Goal: Use online tool/utility: Utilize a website feature to perform a specific function

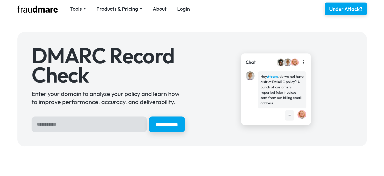
drag, startPoint x: 0, startPoint y: 0, endPoint x: 107, endPoint y: 120, distance: 160.4
click at [107, 120] on input "Hero Sign Up Form" at bounding box center [89, 124] width 115 height 16
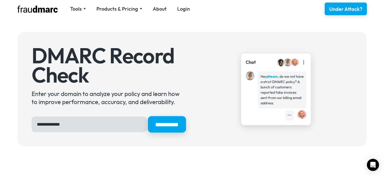
type input "**********"
click at [156, 126] on input "**********" at bounding box center [167, 124] width 38 height 16
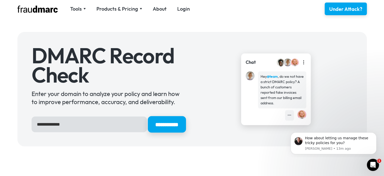
click at [153, 120] on input "**********" at bounding box center [167, 124] width 38 height 16
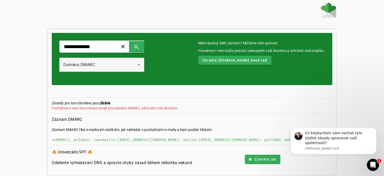
scroll to position [9, 0]
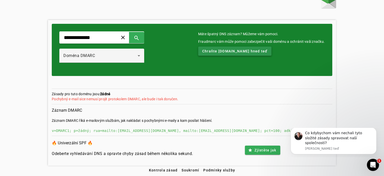
click at [238, 49] on font "Chraňte [DOMAIN_NAME] hned teď" at bounding box center [234, 51] width 65 height 4
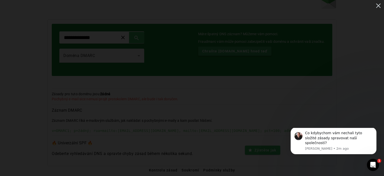
click at [381, 5] on img at bounding box center [379, 6] width 8 height 8
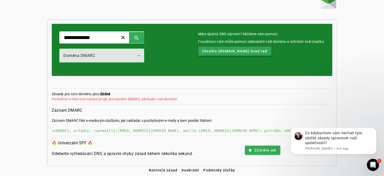
click at [138, 57] on div "Doména DMARC" at bounding box center [100, 56] width 74 height 6
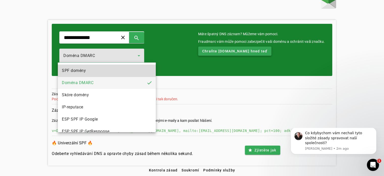
click at [130, 70] on mat-option "SPF domény" at bounding box center [107, 70] width 98 height 12
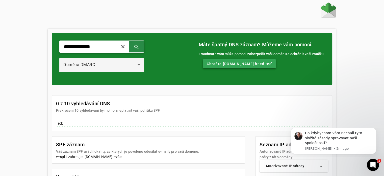
click at [143, 47] on span at bounding box center [137, 46] width 12 height 12
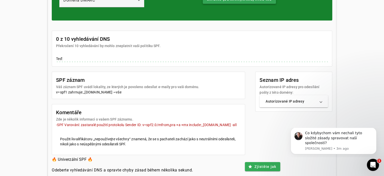
scroll to position [65, 0]
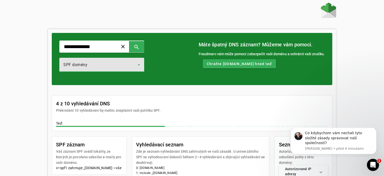
click at [138, 66] on div "SPF domény" at bounding box center [100, 65] width 74 height 6
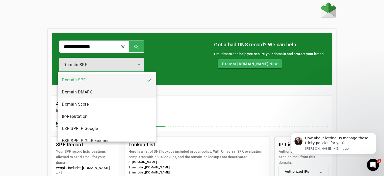
click at [122, 91] on mat-option "Domain DMARC" at bounding box center [107, 92] width 98 height 12
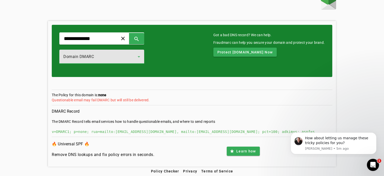
scroll to position [9, 0]
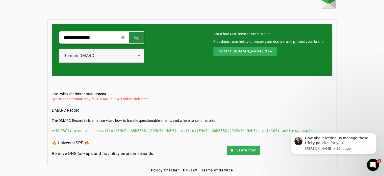
click at [142, 40] on span at bounding box center [136, 37] width 15 height 11
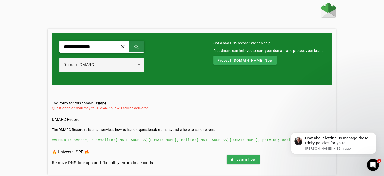
click at [143, 45] on span at bounding box center [137, 46] width 12 height 12
